Goal: Task Accomplishment & Management: Complete application form

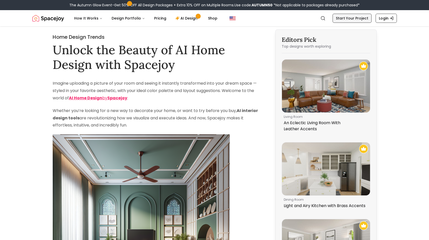
click at [355, 20] on link "Start Your Project" at bounding box center [352, 18] width 39 height 9
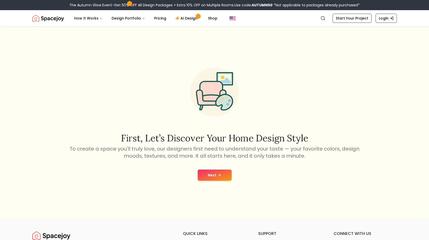
click at [215, 174] on button "Next" at bounding box center [215, 174] width 34 height 11
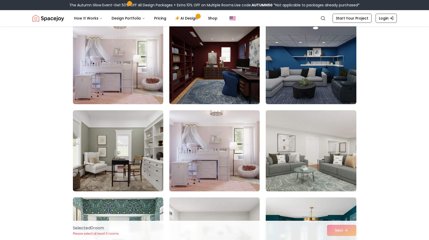
scroll to position [49, 0]
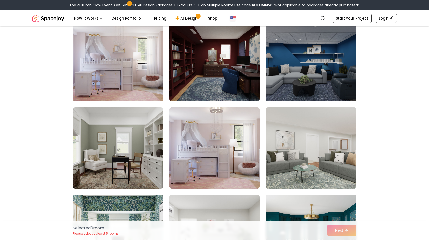
click at [309, 160] on img at bounding box center [311, 147] width 95 height 85
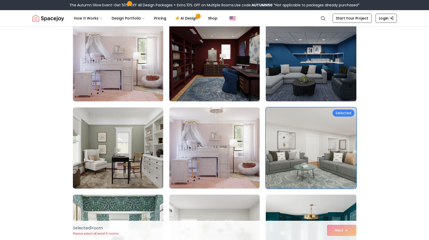
click at [339, 227] on div "Selected 1 room Please select at least 5 rooms Next" at bounding box center [215, 230] width 292 height 19
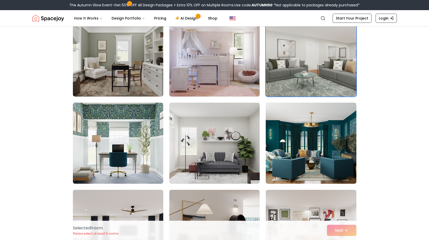
scroll to position [207, 0]
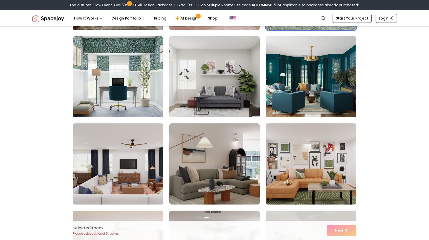
click at [236, 88] on img at bounding box center [214, 76] width 95 height 85
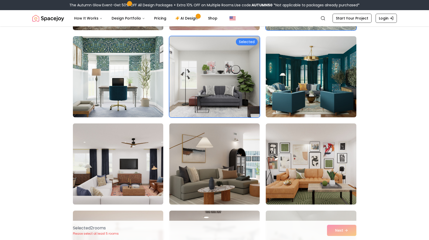
click at [128, 164] on img at bounding box center [118, 163] width 95 height 85
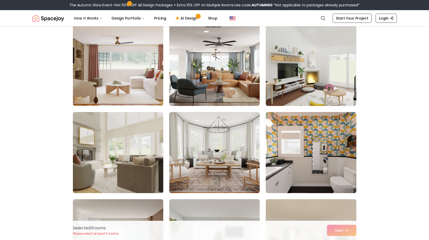
scroll to position [388, 0]
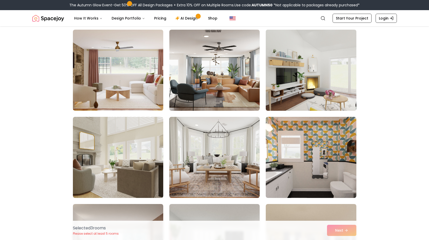
click at [350, 88] on img at bounding box center [311, 70] width 95 height 85
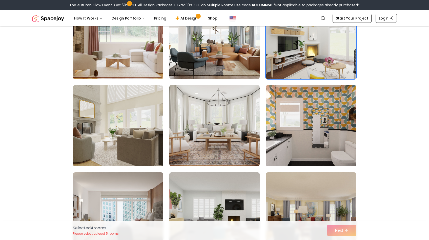
scroll to position [534, 0]
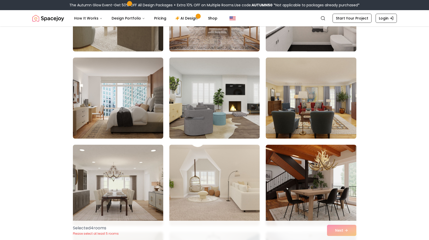
click at [215, 121] on img at bounding box center [214, 97] width 95 height 85
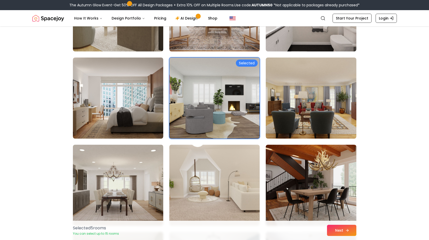
click at [338, 231] on button "Next" at bounding box center [341, 230] width 29 height 11
